Goal: Task Accomplishment & Management: Manage account settings

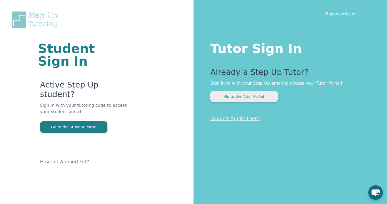
click at [244, 98] on button "Go to the Tutor Portal" at bounding box center [243, 97] width 67 height 12
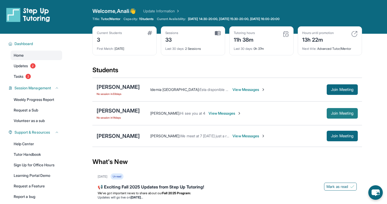
click at [337, 114] on span "Join Meeting" at bounding box center [342, 113] width 23 height 3
click at [208, 115] on span "View Messages" at bounding box center [224, 113] width 33 height 5
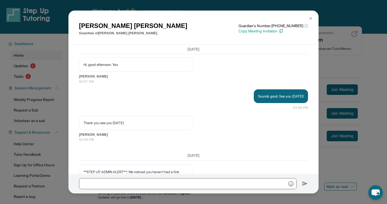
scroll to position [506, 0]
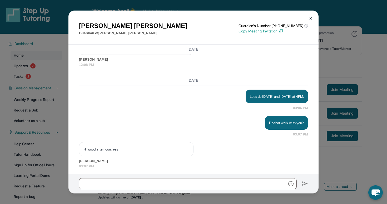
click at [310, 18] on img at bounding box center [310, 18] width 4 height 4
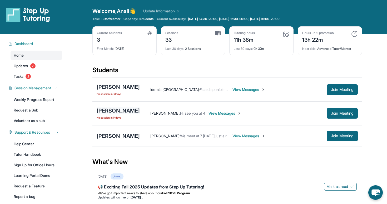
click at [104, 111] on div "[PERSON_NAME]" at bounding box center [118, 110] width 43 height 7
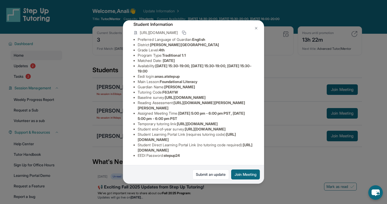
scroll to position [69, 0]
click at [207, 176] on link "Submit an update" at bounding box center [210, 174] width 37 height 10
click at [278, 167] on div "Ana Ortiz Guardian: Ana Lopez Student Information https://student-portal.stepup…" at bounding box center [193, 102] width 387 height 204
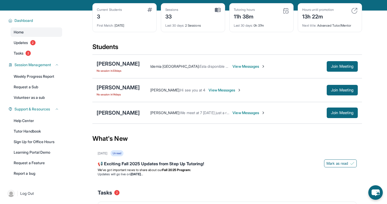
scroll to position [22, 0]
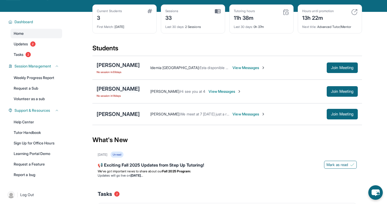
click at [113, 91] on div "[PERSON_NAME]" at bounding box center [118, 88] width 43 height 7
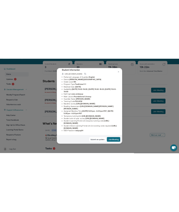
scroll to position [61, 0]
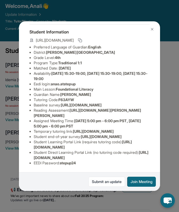
click at [153, 28] on img at bounding box center [152, 29] width 4 height 4
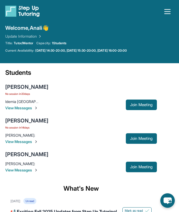
scroll to position [0, 0]
click at [24, 142] on span "View Messages" at bounding box center [65, 141] width 121 height 5
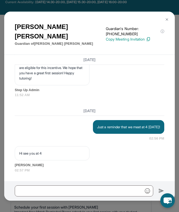
scroll to position [51, 0]
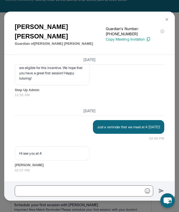
click at [167, 19] on img at bounding box center [167, 19] width 4 height 4
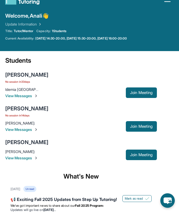
scroll to position [12, 0]
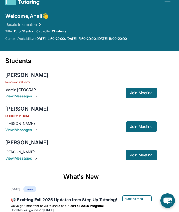
click at [38, 129] on img at bounding box center [36, 130] width 4 height 4
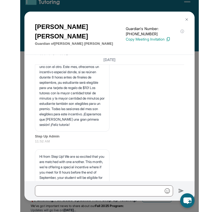
scroll to position [1171, 0]
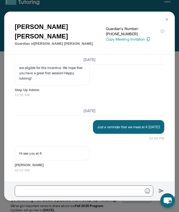
click at [167, 18] on img at bounding box center [167, 19] width 4 height 4
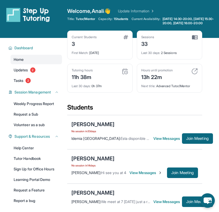
scroll to position [0, 0]
click at [98, 79] on div "Tutoring hours 11h 38m" at bounding box center [100, 74] width 57 height 13
click at [125, 74] on img at bounding box center [125, 71] width 6 height 6
click at [96, 93] on div "Tutoring hours 11h 38m Last 30 days : 0h 37m" at bounding box center [100, 78] width 66 height 29
click at [114, 76] on div "Tutoring hours 11h 38m" at bounding box center [100, 74] width 57 height 13
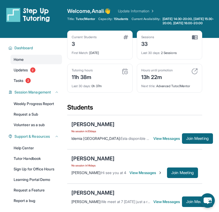
click at [125, 74] on img at bounding box center [125, 71] width 6 height 6
click at [96, 80] on div "Tutoring hours 11h 38m" at bounding box center [100, 74] width 57 height 13
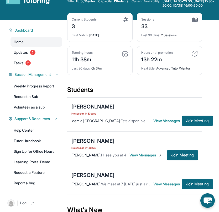
scroll to position [19, 0]
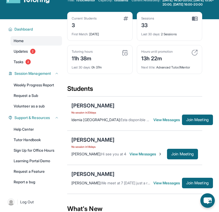
click at [123, 54] on img at bounding box center [125, 52] width 6 height 6
click at [125, 62] on div "Tutoring hours 11h 38m" at bounding box center [100, 55] width 57 height 13
drag, startPoint x: 180, startPoint y: 5, endPoint x: 103, endPoint y: 66, distance: 97.8
click at [103, 62] on div "Tutoring hours 11h 38m" at bounding box center [100, 55] width 57 height 13
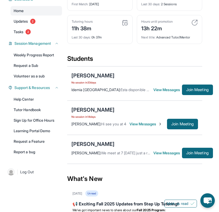
scroll to position [49, 0]
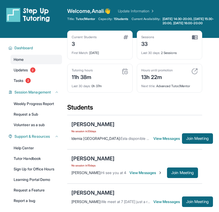
click at [137, 109] on div "Students" at bounding box center [134, 109] width 135 height 12
click at [114, 74] on div "Tutoring hours 11h 38m" at bounding box center [100, 74] width 57 height 13
click at [150, 12] on link "Update Information" at bounding box center [136, 10] width 37 height 5
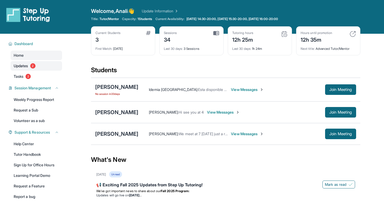
click at [22, 65] on span "Updates" at bounding box center [21, 65] width 14 height 5
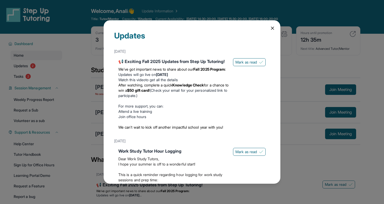
click at [274, 30] on icon at bounding box center [272, 28] width 5 height 5
